Goal: Find specific page/section: Find specific page/section

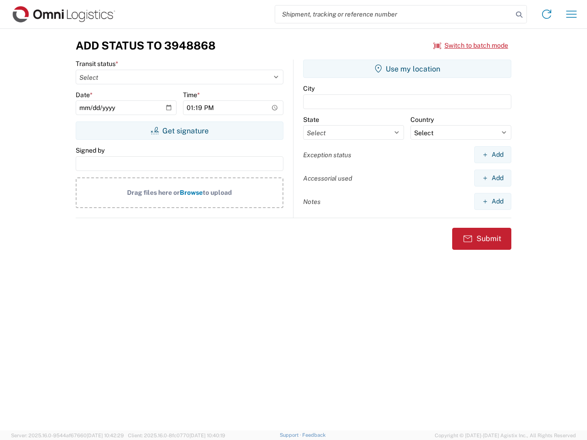
click at [394, 14] on input "search" at bounding box center [394, 14] width 238 height 17
click at [519, 15] on icon at bounding box center [519, 14] width 13 height 13
click at [547, 14] on icon at bounding box center [546, 14] width 15 height 15
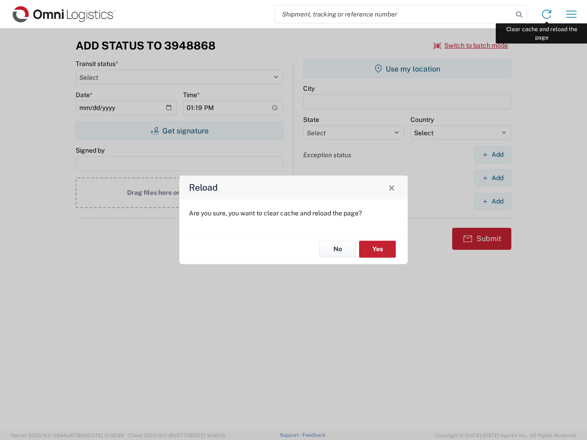
click at [571, 14] on div "Reload Are you sure, you want to clear cache and reload the page? No Yes" at bounding box center [293, 220] width 587 height 440
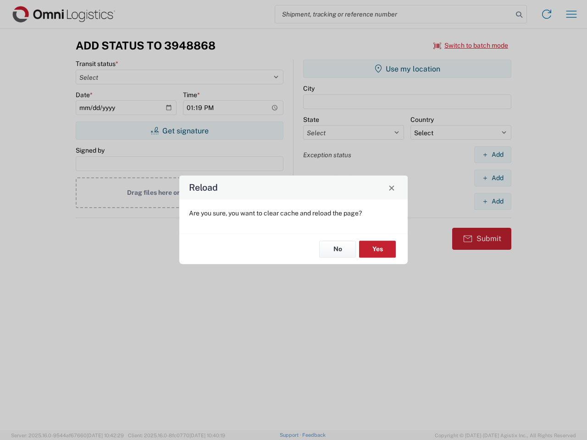
click at [471, 45] on div "Reload Are you sure, you want to clear cache and reload the page? No Yes" at bounding box center [293, 220] width 587 height 440
click at [179, 131] on div "Reload Are you sure, you want to clear cache and reload the page? No Yes" at bounding box center [293, 220] width 587 height 440
click at [407, 69] on div "Reload Are you sure, you want to clear cache and reload the page? No Yes" at bounding box center [293, 220] width 587 height 440
click at [492, 155] on div "Reload Are you sure, you want to clear cache and reload the page? No Yes" at bounding box center [293, 220] width 587 height 440
click at [492, 178] on div "Reload Are you sure, you want to clear cache and reload the page? No Yes" at bounding box center [293, 220] width 587 height 440
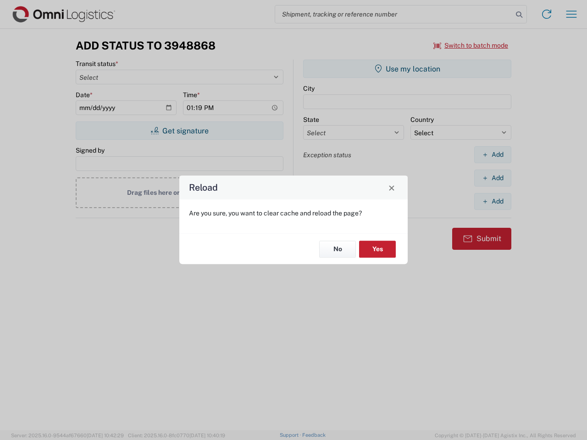
click at [492, 201] on div "Reload Are you sure, you want to clear cache and reload the page? No Yes" at bounding box center [293, 220] width 587 height 440
